Goal: Information Seeking & Learning: Learn about a topic

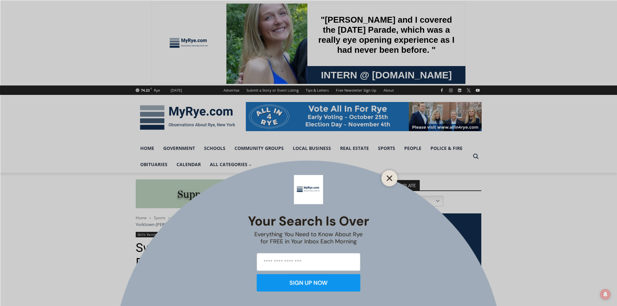
click at [389, 177] on line "Close" at bounding box center [389, 178] width 5 height 5
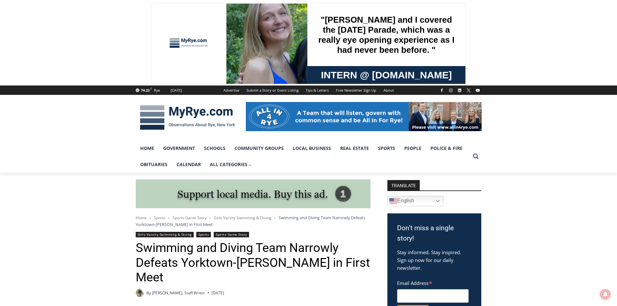
click at [203, 112] on img at bounding box center [188, 118] width 104 height 34
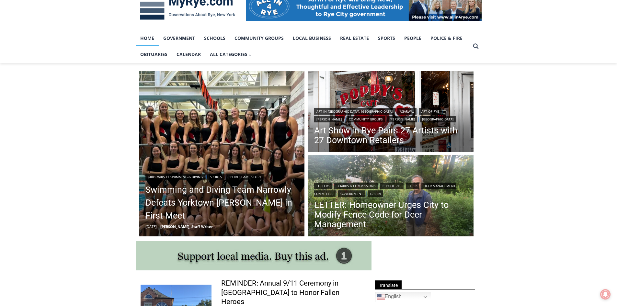
scroll to position [130, 0]
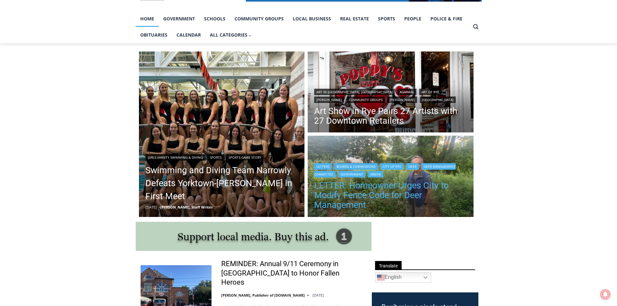
click at [325, 194] on link "LETTER: Homeowner Urges City to Modify Fence Code for Deer Management" at bounding box center [390, 195] width 153 height 29
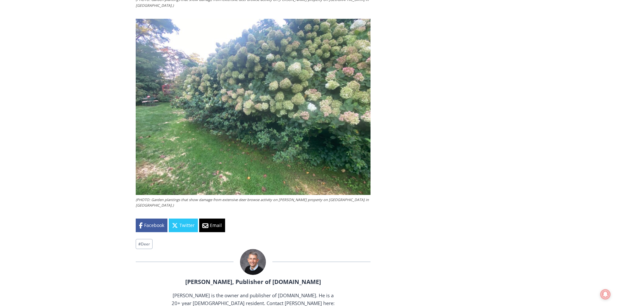
scroll to position [1347, 0]
